Goal: Transaction & Acquisition: Purchase product/service

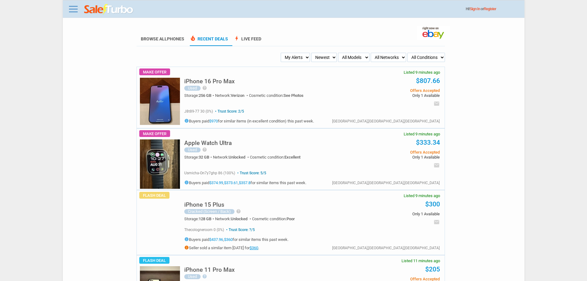
click at [293, 61] on select "My Alerts All Deals BIN Only w/ Offers Only" at bounding box center [295, 57] width 29 height 9
select select "flash_bin"
click at [283, 53] on select "My Alerts All Deals BIN Only w/ Offers Only" at bounding box center [295, 57] width 29 height 9
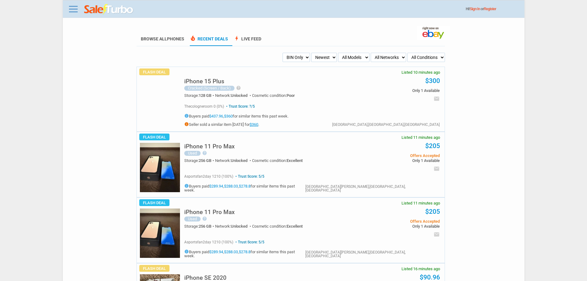
click at [201, 83] on h5 "iPhone 15 Plus" at bounding box center [204, 81] width 40 height 6
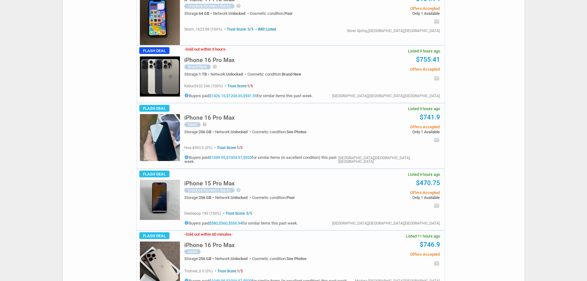
scroll to position [770, 0]
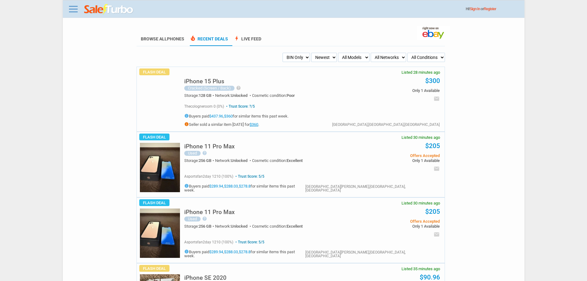
drag, startPoint x: 306, startPoint y: 54, endPoint x: 305, endPoint y: 57, distance: 3.2
click at [306, 54] on select "My Alerts All Deals BIN Only w/ Offers Only" at bounding box center [296, 57] width 27 height 9
select select "flash_offers"
click at [283, 53] on select "My Alerts All Deals BIN Only w/ Offers Only" at bounding box center [296, 57] width 27 height 9
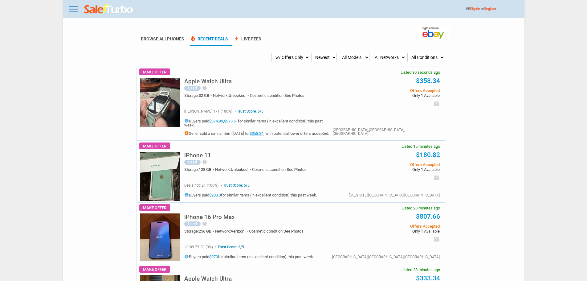
click at [291, 54] on select "My Alerts All Deals BIN Only w/ Offers Only" at bounding box center [291, 57] width 39 height 9
select select "flash_bin"
click at [283, 53] on select "My Alerts All Deals BIN Only w/ Offers Only" at bounding box center [291, 57] width 39 height 9
